Goal: Task Accomplishment & Management: Complete application form

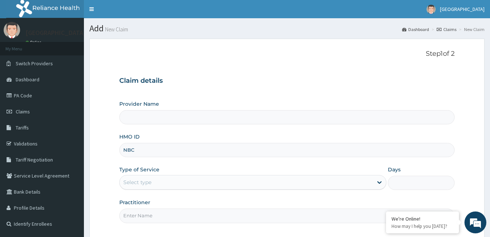
type input "CALABAR WOMEN AND [GEOGRAPHIC_DATA]"
type input "NBC/10095/C"
click at [263, 180] on div "Select type" at bounding box center [246, 183] width 253 height 12
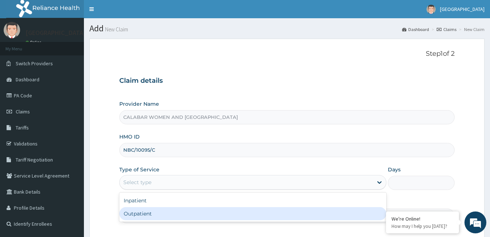
click at [254, 214] on div "Outpatient" at bounding box center [252, 213] width 267 height 13
type input "1"
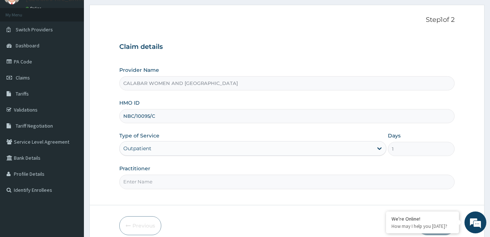
scroll to position [55, 0]
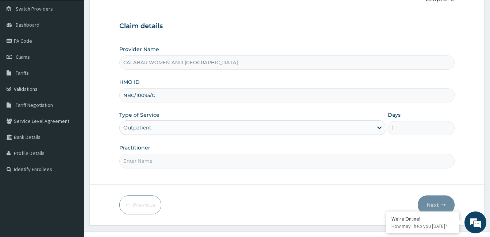
click at [303, 162] on input "Practitioner" at bounding box center [286, 161] width 335 height 14
type input "[PERSON_NAME]"
click at [435, 205] on button "Next" at bounding box center [436, 205] width 37 height 19
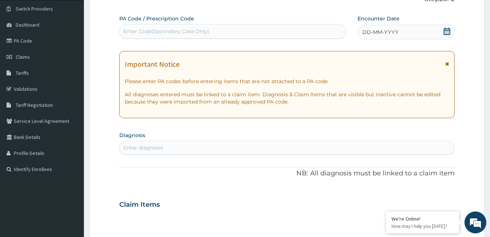
click at [448, 30] on icon at bounding box center [447, 31] width 7 height 7
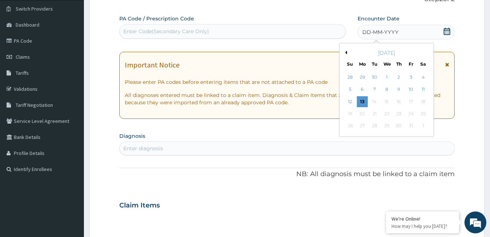
click at [346, 53] on button "Previous Month" at bounding box center [345, 53] width 4 height 4
click at [361, 115] on div "22" at bounding box center [362, 113] width 11 height 11
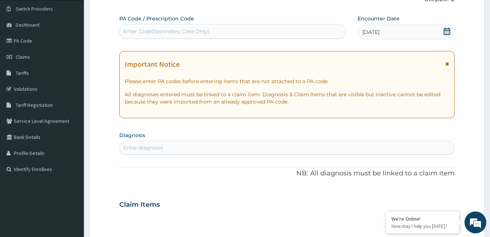
click at [199, 28] on div "Enter Code(Secondary Care Only)" at bounding box center [166, 31] width 86 height 7
paste input "PA/0D702F"
type input "PA/0D702F"
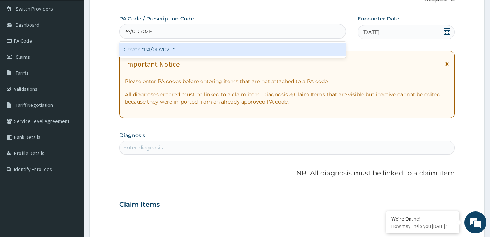
click at [161, 50] on div "Create "PA/0D702F"" at bounding box center [232, 49] width 227 height 13
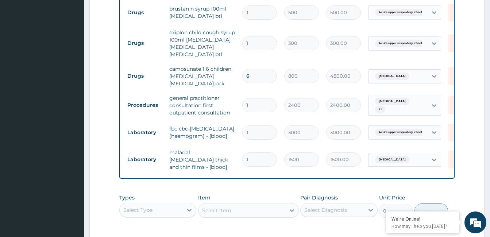
scroll to position [503, 0]
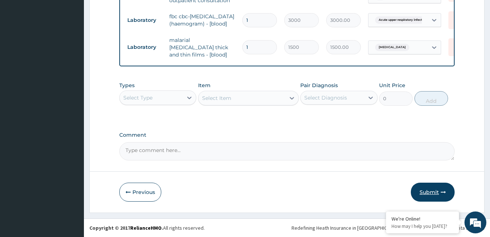
click at [431, 189] on button "Submit" at bounding box center [433, 192] width 44 height 19
